Goal: Task Accomplishment & Management: Manage account settings

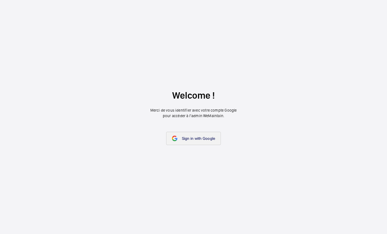
click at [187, 142] on link "Sign in with Google" at bounding box center [193, 138] width 55 height 13
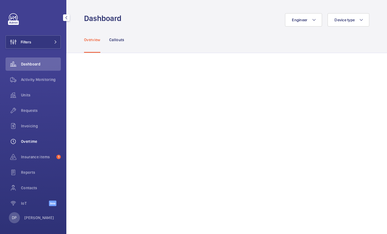
click at [32, 144] on span "Overtime" at bounding box center [41, 142] width 40 height 6
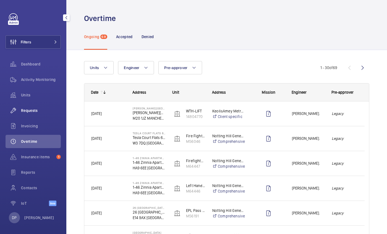
click at [29, 109] on span "Requests" at bounding box center [41, 111] width 40 height 6
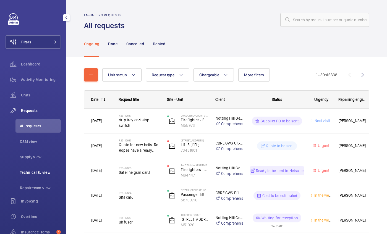
click at [34, 174] on span "Technical S. view" at bounding box center [40, 173] width 41 height 6
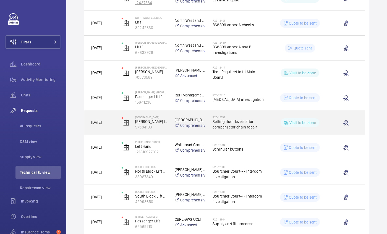
scroll to position [171, 0]
click at [234, 122] on span "Setting floor levels after compensator chain repair" at bounding box center [239, 124] width 53 height 11
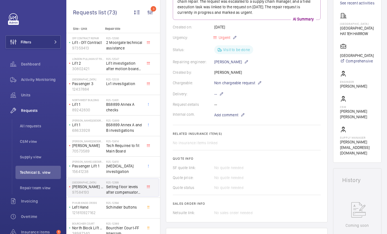
scroll to position [96, 0]
click at [235, 115] on span "Add comment" at bounding box center [226, 115] width 24 height 6
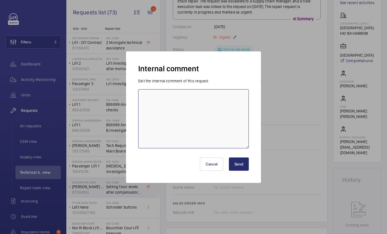
click at [235, 115] on textarea at bounding box center [193, 118] width 111 height 59
type textarea "d"
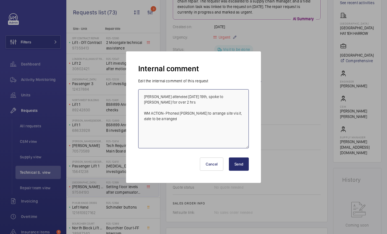
drag, startPoint x: 168, startPoint y: 115, endPoint x: 140, endPoint y: 89, distance: 37.7
click at [140, 89] on textarea "Dan P attended friday 19th, spoke to kleeman for over 2 hrs WM ACTION- Phoned k…" at bounding box center [193, 118] width 111 height 59
click at [156, 138] on textarea "Dan P attended friday 19th, spoke to kleeman for over 2 hrs WM ACTION- Phoned k…" at bounding box center [193, 118] width 111 height 59
type textarea "Dan P attended friday 19th, spoke to kleeman for over 2 hrs WM ACTION- Phoned k…"
click at [240, 167] on button "Send" at bounding box center [239, 164] width 20 height 13
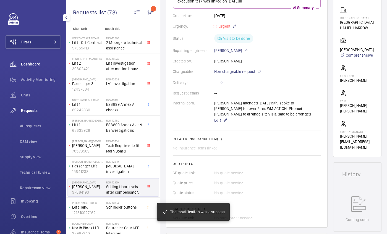
scroll to position [108, 0]
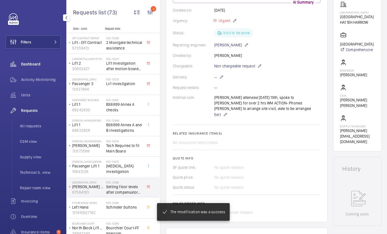
click at [18, 66] on wm-front-icon-button at bounding box center [13, 63] width 15 height 13
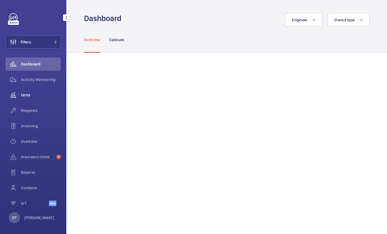
click at [22, 98] on div "Units" at bounding box center [33, 94] width 55 height 13
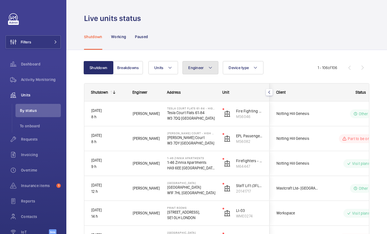
click at [199, 71] on button "Engineer" at bounding box center [200, 67] width 36 height 13
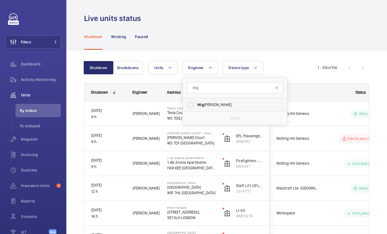
type input "mig"
click at [207, 107] on span "Mig uel Castillo" at bounding box center [235, 105] width 76 height 6
click at [196, 107] on input "Mig uel Castillo" at bounding box center [190, 104] width 11 height 11
checkbox input "true"
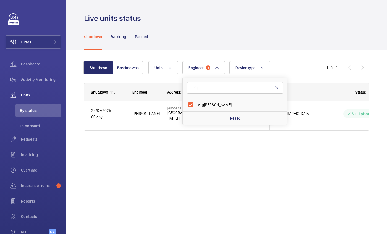
click at [158, 175] on div "Live units status Shutdown Working Paused Shutdown Breakdowns Units Engineer 1 …" at bounding box center [226, 117] width 321 height 234
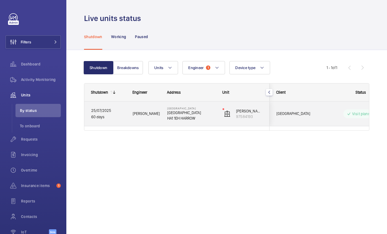
click at [119, 117] on p "60 days" at bounding box center [108, 117] width 34 height 6
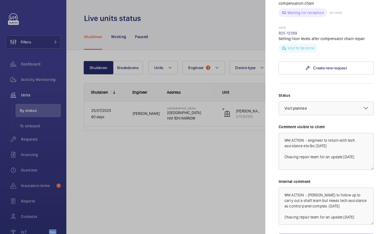
scroll to position [259, 0]
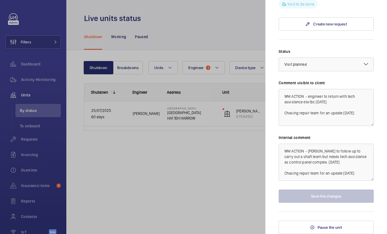
click at [274, 178] on mat-sidenav "Stopped unit Bradstowe House Bradstowe House HA1 1EH HARROW Bradstowe House Kle…" at bounding box center [326, 117] width 122 height 234
click at [363, 173] on textarea "WM ACTION - Miguel to follow up to carry out a shaft learn but needs tech assis…" at bounding box center [326, 162] width 95 height 37
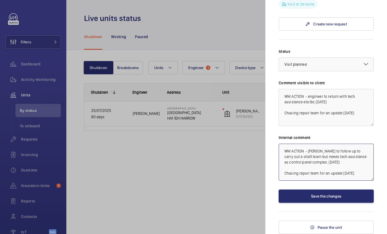
scroll to position [6, 0]
paste textarea "Dan P attended friday 19th, spoke to kleeman for over 2 hrs WM ACTION- Phoned k…"
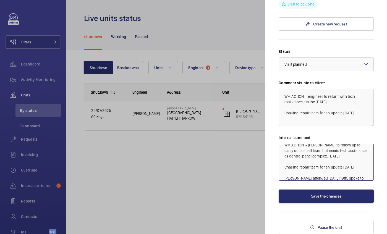
scroll to position [28, 0]
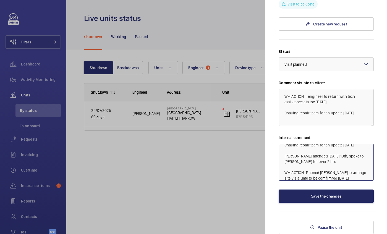
type textarea "WM ACTION - Miguel to follow up to carry out a shaft learn but needs tech assis…"
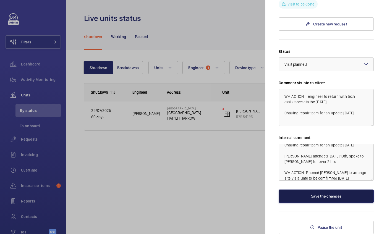
click at [333, 195] on button "Save the changes" at bounding box center [326, 196] width 95 height 13
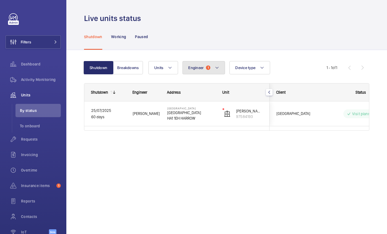
click at [215, 69] on mat-icon at bounding box center [217, 67] width 4 height 7
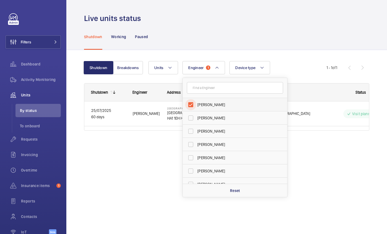
click at [191, 106] on input "Miguel Castillo" at bounding box center [190, 104] width 11 height 11
checkbox input "false"
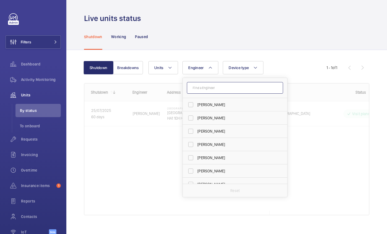
click at [202, 89] on input "text" at bounding box center [235, 88] width 96 height 12
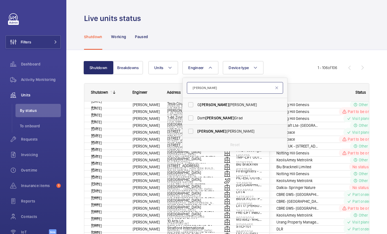
type input "ian"
click at [205, 130] on span "Ian Thompson" at bounding box center [235, 132] width 76 height 6
click at [196, 130] on input "Ian Thompson" at bounding box center [190, 131] width 11 height 11
checkbox input "true"
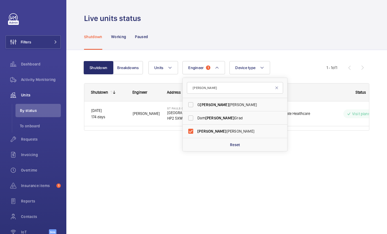
click at [74, 114] on div "Shutdown Breakdowns Units Engineer 1 ian G ian luca Storti Dam ian Grad Ian Tho…" at bounding box center [226, 103] width 321 height 107
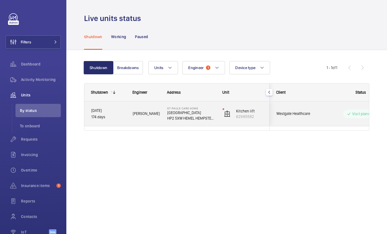
click at [191, 110] on p "St Pauls Care Centre" at bounding box center [191, 113] width 48 height 6
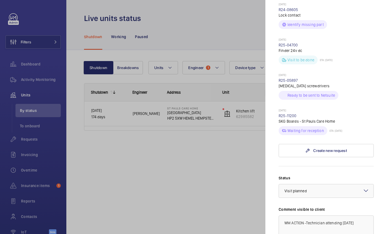
scroll to position [411, 0]
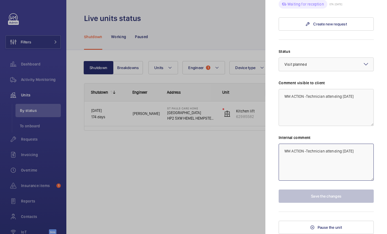
click at [312, 157] on textarea "WM ACTION -Technician attending 16th September" at bounding box center [326, 162] width 95 height 37
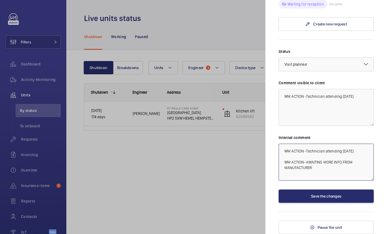
click at [330, 176] on textarea "WM ACTION -Technician attending 16th September WM ACTION- AWAITING MORE INFO FR…" at bounding box center [326, 162] width 95 height 37
type textarea "WM ACTION -Technician attending 16th September WM ACTION- AWAITING MORE INFO FR…"
click at [356, 135] on label "Internal comment" at bounding box center [326, 138] width 95 height 6
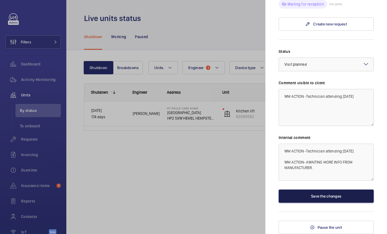
click at [329, 198] on button "Save the changes" at bounding box center [326, 196] width 95 height 13
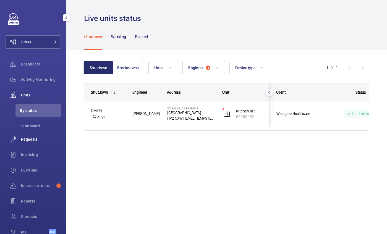
click at [20, 139] on wm-front-icon-button at bounding box center [13, 139] width 15 height 13
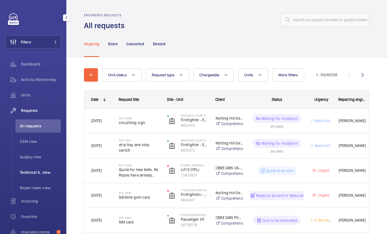
click at [38, 171] on span "Technical S. view" at bounding box center [40, 173] width 41 height 6
